Goal: Find specific page/section: Find specific page/section

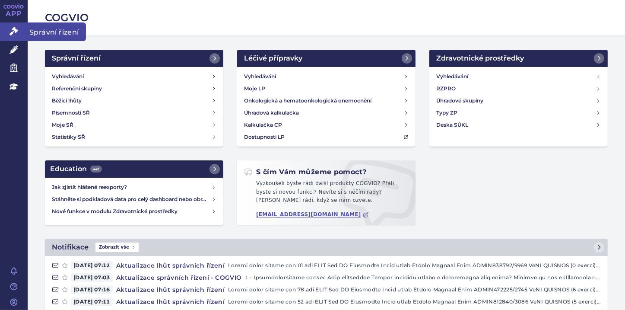
click at [13, 29] on icon at bounding box center [14, 31] width 9 height 9
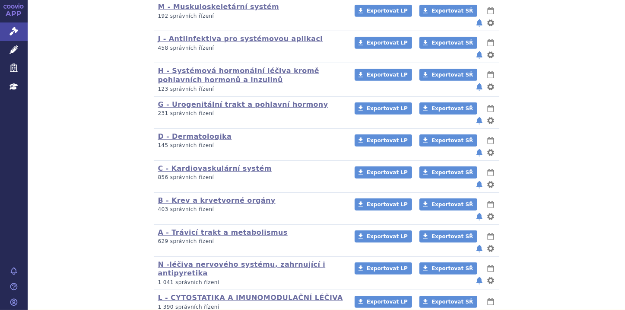
scroll to position [558, 0]
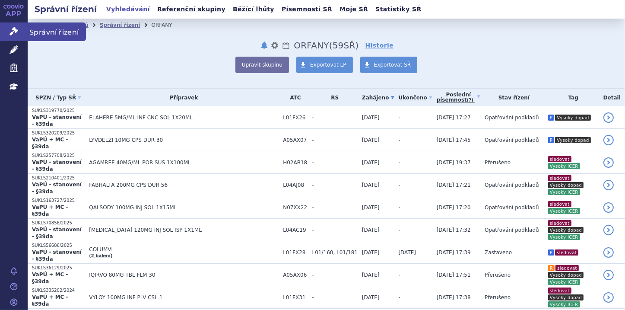
click at [12, 32] on icon at bounding box center [14, 31] width 9 height 9
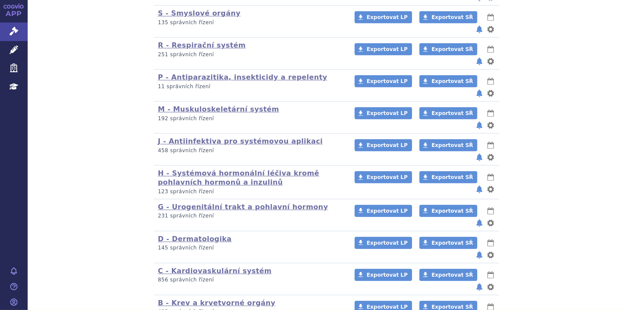
scroll to position [558, 0]
